Goal: Find specific page/section: Find specific page/section

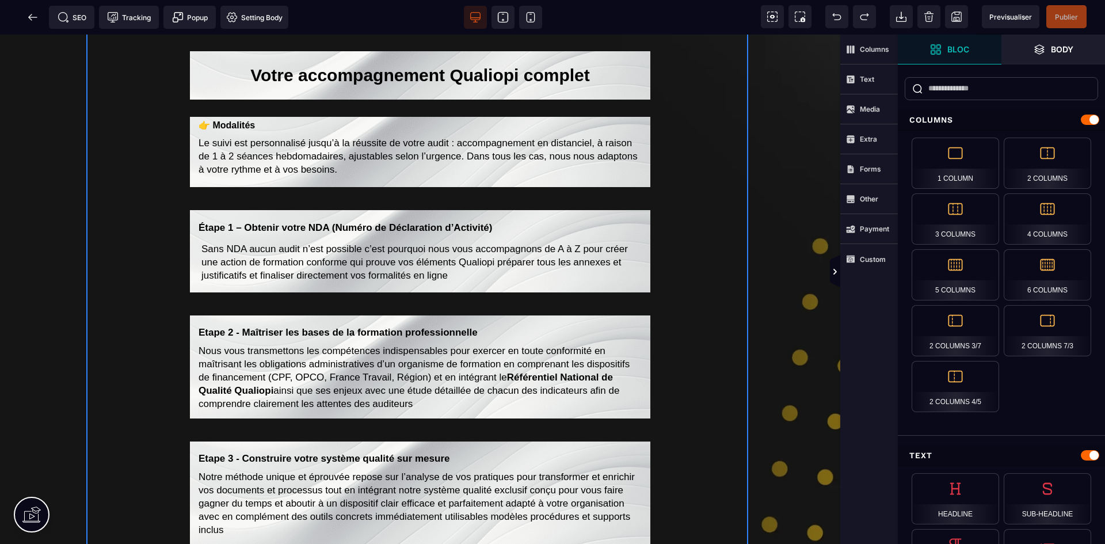
scroll to position [921, 0]
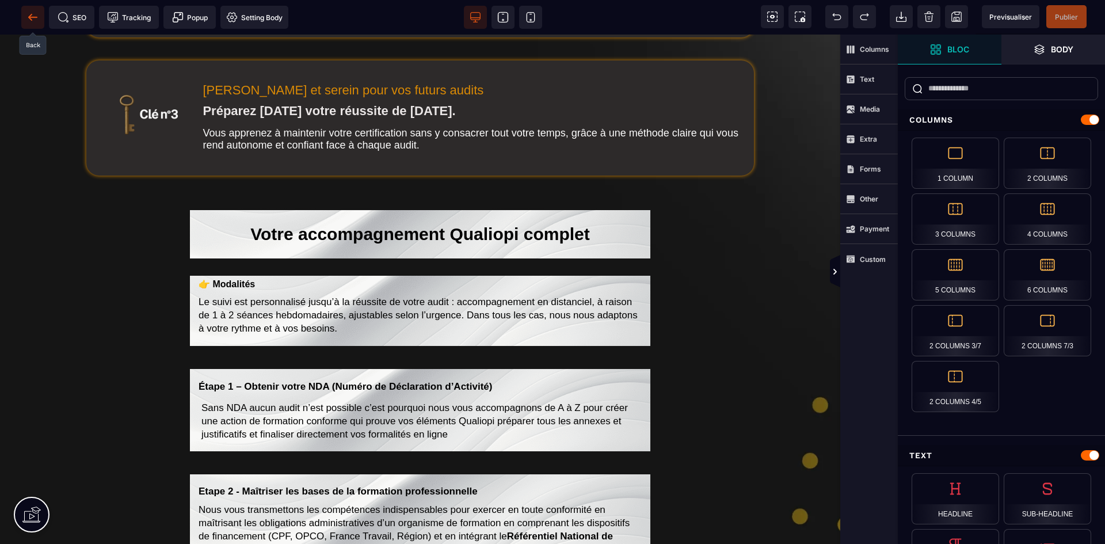
click at [29, 16] on icon at bounding box center [33, 18] width 12 height 12
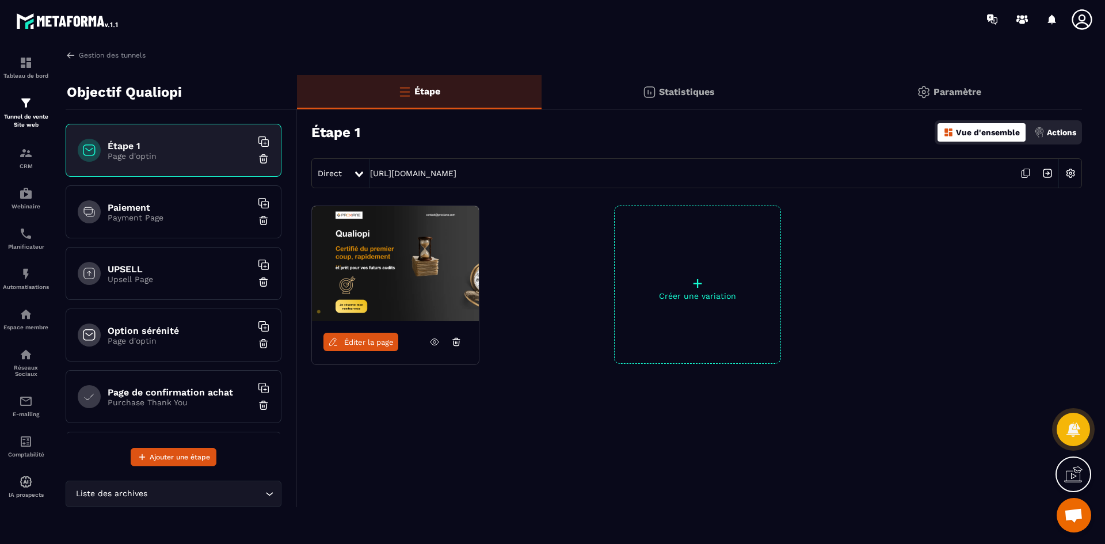
click at [1024, 174] on icon at bounding box center [1026, 173] width 22 height 22
click at [374, 340] on span "Éditer la page" at bounding box center [368, 342] width 49 height 9
